Goal: Book appointment/travel/reservation

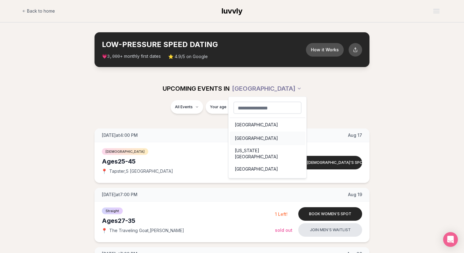
click at [248, 137] on div "Portland" at bounding box center [268, 138] width 76 height 14
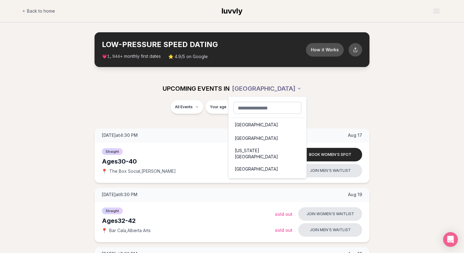
click at [248, 149] on div "New York City" at bounding box center [268, 153] width 76 height 17
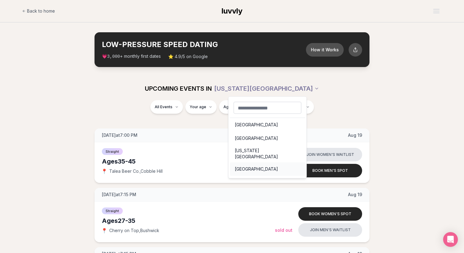
click at [254, 162] on div "San Francisco" at bounding box center [268, 169] width 76 height 14
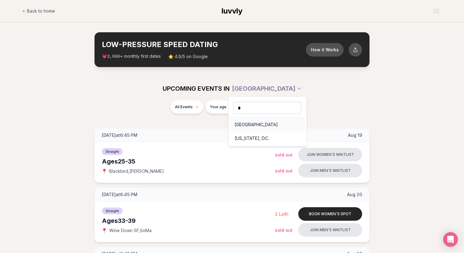
type input "*"
click at [251, 135] on div "Washington, D.C." at bounding box center [268, 138] width 76 height 14
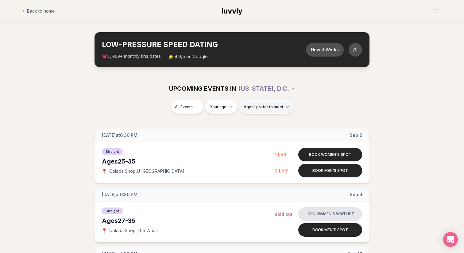
click at [271, 105] on span "Ages I prefer to meet" at bounding box center [264, 106] width 40 height 5
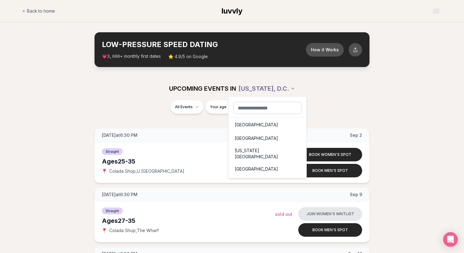
click at [255, 156] on div "New York City" at bounding box center [268, 153] width 76 height 17
